Goal: Task Accomplishment & Management: Manage account settings

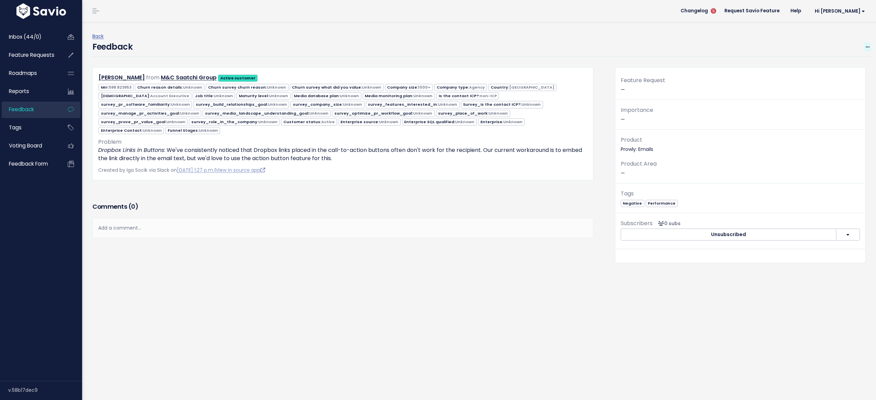
click at [865, 46] on span at bounding box center [868, 47] width 7 height 9
click at [843, 62] on link "Edit" at bounding box center [840, 65] width 49 height 13
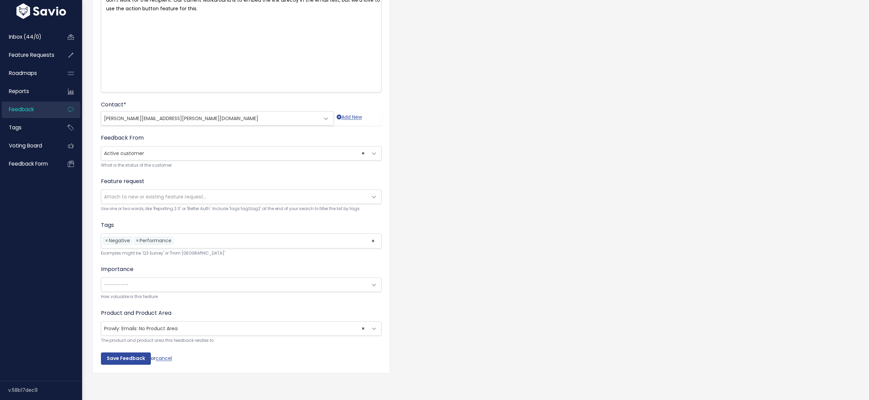
scroll to position [0, 0]
click at [184, 237] on li at bounding box center [270, 240] width 191 height 7
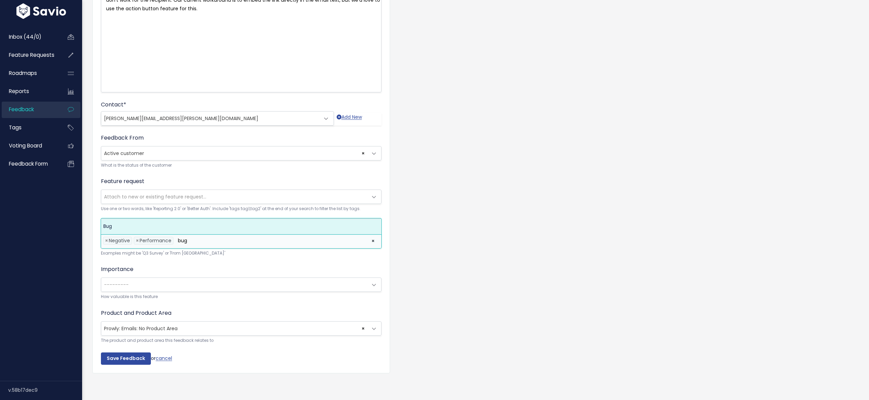
type input "bug"
drag, startPoint x: 154, startPoint y: 212, endPoint x: 152, endPoint y: 221, distance: 9.1
click at [138, 237] on span "×" at bounding box center [137, 240] width 3 height 7
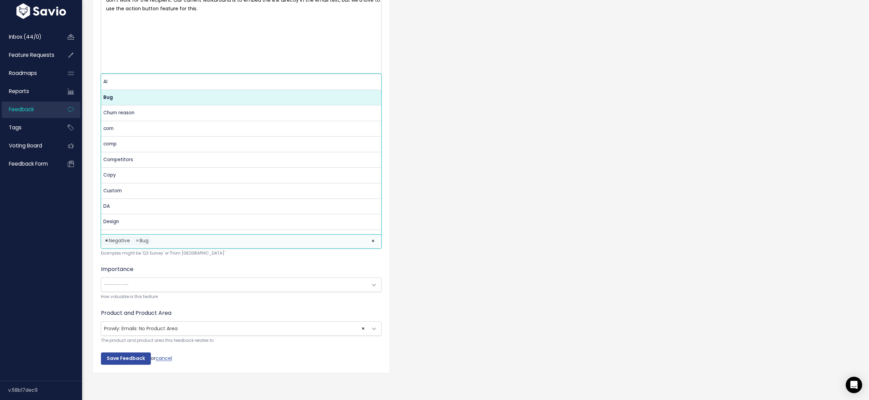
click at [106, 237] on span "×" at bounding box center [106, 240] width 3 height 7
select select "12066"
click at [111, 353] on input "Save Feedback" at bounding box center [126, 359] width 50 height 12
